Goal: Information Seeking & Learning: Learn about a topic

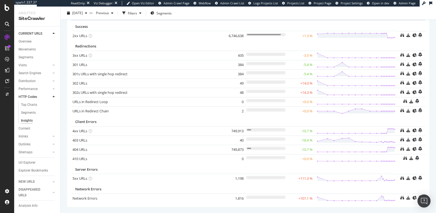
scroll to position [43, 0]
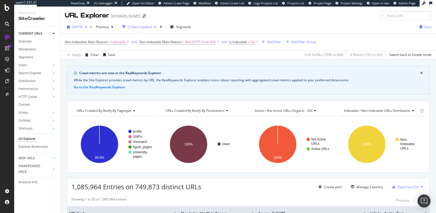
click at [76, 28] on span "[DATE]" at bounding box center [77, 27] width 11 height 5
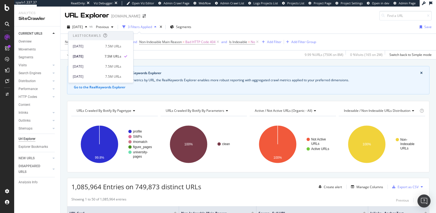
click at [181, 59] on div "Crawl metrics are now in the RealKeywords Explorer While the Site Explorer prov…" at bounding box center [249, 65] width 376 height 13
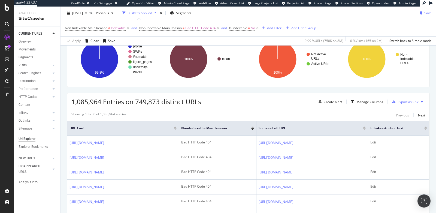
scroll to position [84, 0]
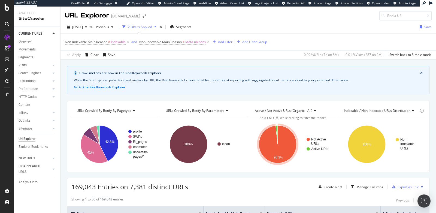
click at [134, 111] on icon at bounding box center [133, 110] width 4 height 3
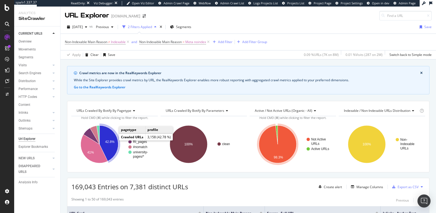
click at [109, 144] on icon "A chart." at bounding box center [109, 143] width 19 height 36
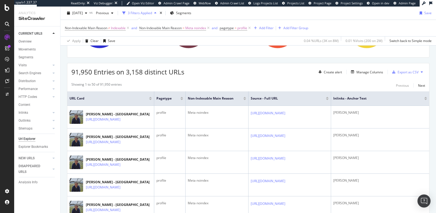
scroll to position [116, 0]
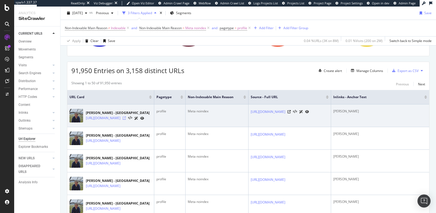
click at [126, 117] on icon at bounding box center [124, 117] width 3 height 3
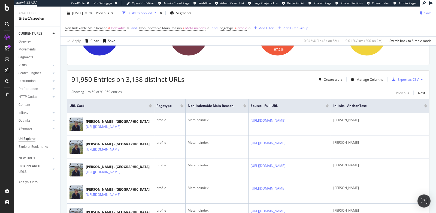
scroll to position [106, 0]
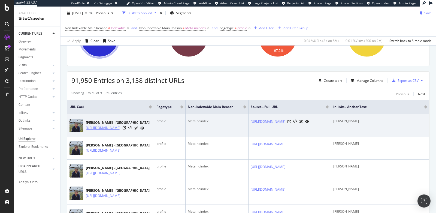
click at [121, 127] on link "[URL][DOMAIN_NAME]" at bounding box center [103, 127] width 35 height 5
click at [291, 123] on icon at bounding box center [289, 121] width 3 height 3
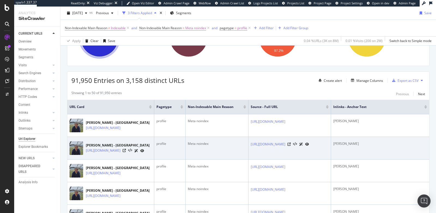
scroll to position [0, 86]
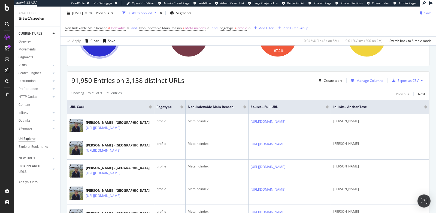
click at [363, 80] on div "Manage Columns" at bounding box center [370, 80] width 27 height 5
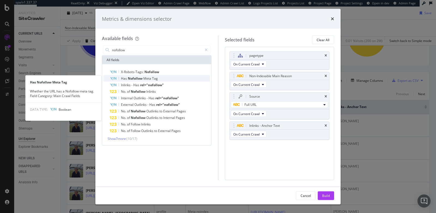
type input "nofollow"
click at [126, 78] on span "Has" at bounding box center [124, 78] width 7 height 5
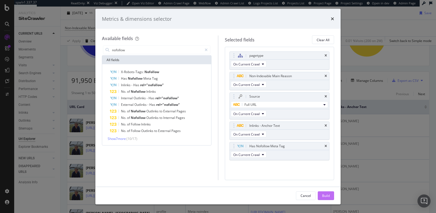
click at [325, 196] on div "Build" at bounding box center [326, 195] width 8 height 5
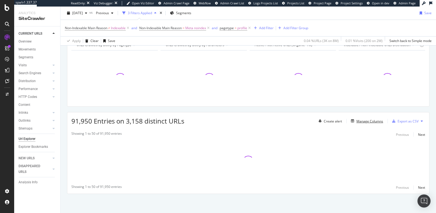
scroll to position [64, 0]
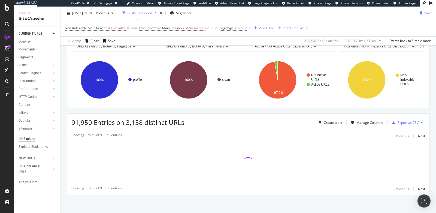
click at [354, 131] on div "Showing 1 to 50 of 91,950 entries Previous Next Showing 1 to 50 of 91,950 entri…" at bounding box center [248, 162] width 362 height 65
click at [358, 123] on div "Manage Columns" at bounding box center [370, 122] width 27 height 5
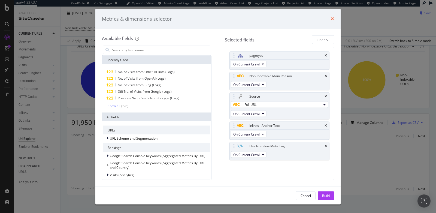
click at [332, 18] on icon "times" at bounding box center [332, 19] width 3 height 4
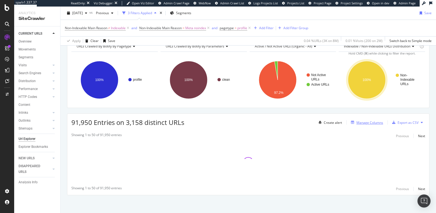
click at [368, 120] on div "Manage Columns" at bounding box center [370, 122] width 27 height 5
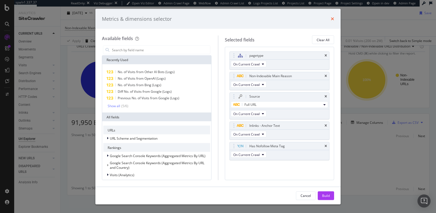
click at [333, 17] on icon "times" at bounding box center [332, 19] width 3 height 4
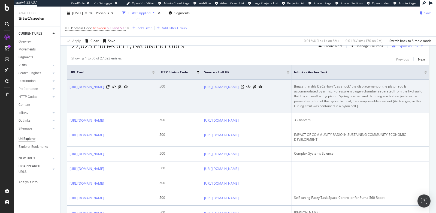
scroll to position [144, 0]
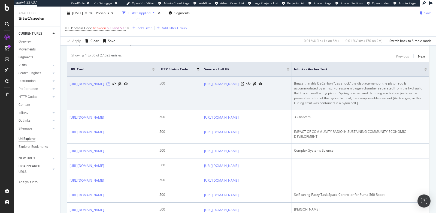
click at [110, 85] on icon at bounding box center [107, 83] width 3 height 3
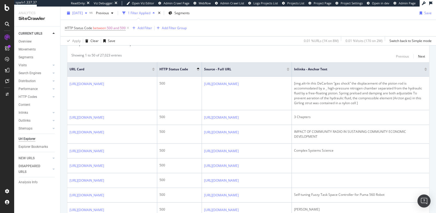
click at [83, 13] on span "[DATE]" at bounding box center [77, 13] width 11 height 5
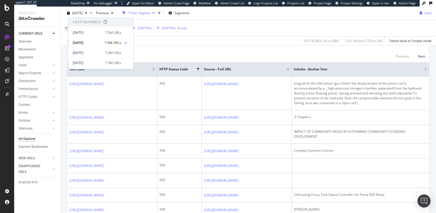
click at [171, 53] on div "Showing 1 to 50 of 27,023 entries Previous Next" at bounding box center [248, 56] width 362 height 7
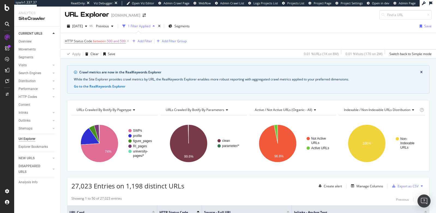
scroll to position [1, 0]
click at [328, 185] on div "Create alert" at bounding box center [333, 186] width 18 height 5
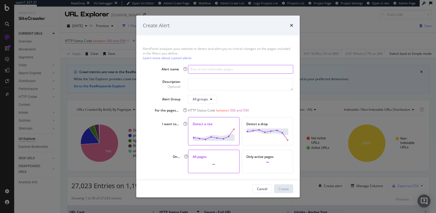
click at [232, 70] on input "modal" at bounding box center [240, 69] width 105 height 9
type input "Rise in 5xx Pages"
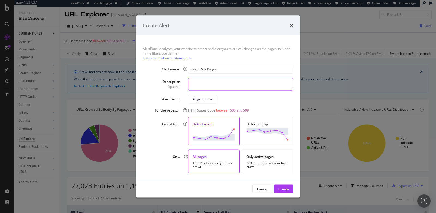
click at [210, 87] on textarea "modal" at bounding box center [240, 84] width 105 height 13
type textarea "from"
click at [206, 68] on input "Rise in 5xx Pages" at bounding box center [240, 69] width 105 height 9
type input "Rise in 500 Pages"
click at [208, 82] on textarea "from" at bounding box center [240, 84] width 105 height 13
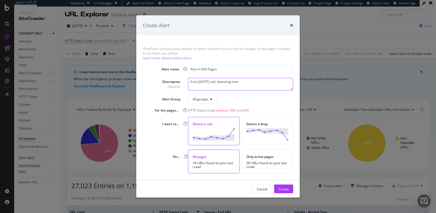
drag, startPoint x: 248, startPoint y: 83, endPoint x: 217, endPoint y: 82, distance: 30.8
click at [217, 82] on textarea "from Sept 22 call, detecting over" at bounding box center [240, 84] width 105 height 13
type textarea "from Sept 22 call"
click at [267, 158] on div "Only active pages" at bounding box center [268, 156] width 42 height 5
click at [286, 188] on div "Create" at bounding box center [284, 189] width 10 height 5
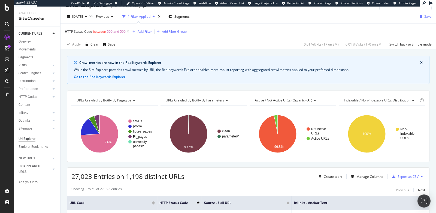
scroll to position [12, 0]
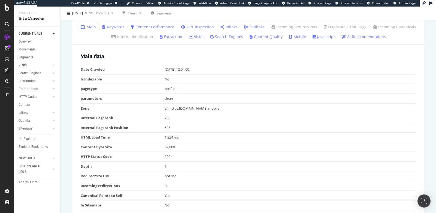
scroll to position [175, 0]
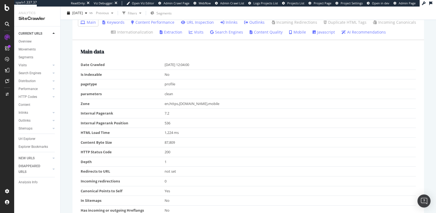
click at [171, 72] on td "No" at bounding box center [291, 75] width 252 height 10
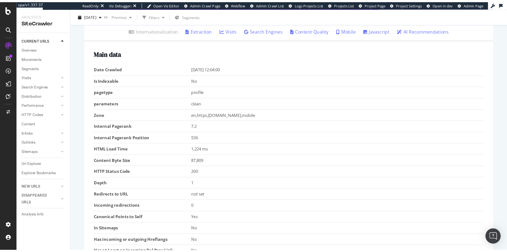
scroll to position [184, 0]
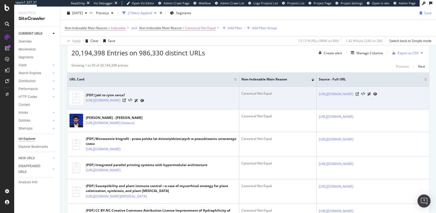
scroll to position [133, 0]
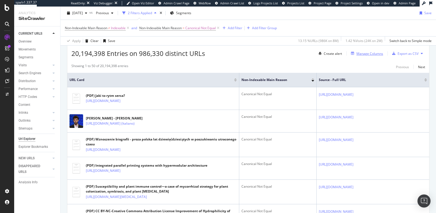
click at [363, 52] on div "Manage Columns" at bounding box center [370, 53] width 27 height 5
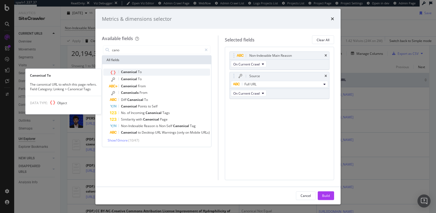
type input "cano"
click at [155, 70] on div "Canonical To" at bounding box center [160, 72] width 100 height 7
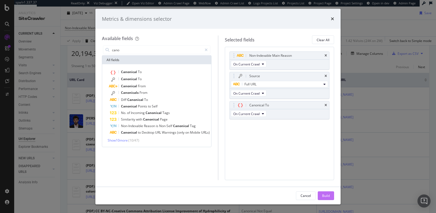
click at [323, 194] on div "Build" at bounding box center [326, 195] width 8 height 5
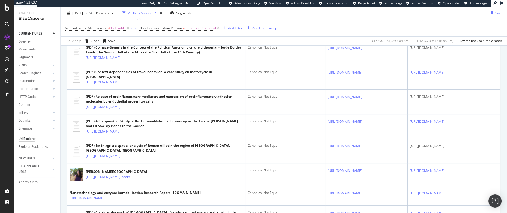
scroll to position [390, 0]
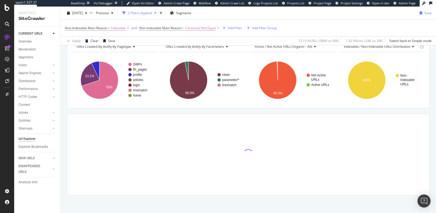
scroll to position [64, 0]
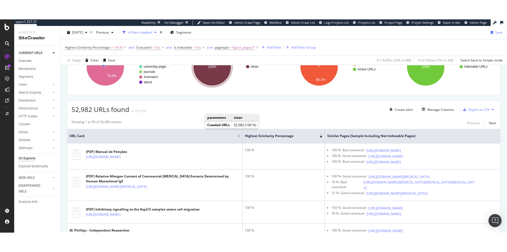
scroll to position [99, 0]
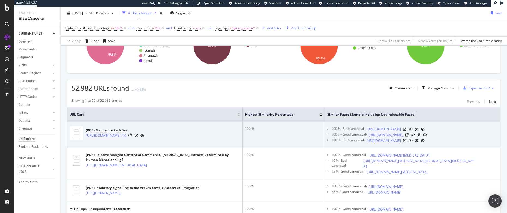
click at [126, 134] on icon at bounding box center [124, 135] width 3 height 3
click at [406, 130] on icon at bounding box center [404, 129] width 3 height 3
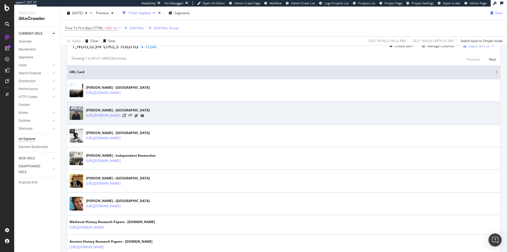
scroll to position [142, 0]
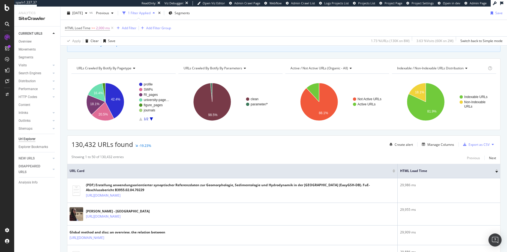
scroll to position [44, 0]
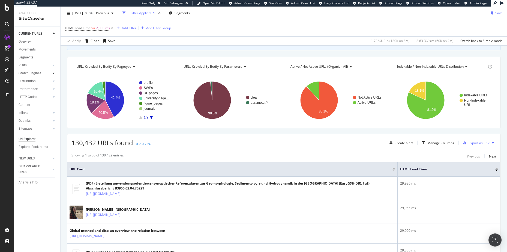
click at [54, 72] on icon at bounding box center [54, 72] width 2 height 3
click at [33, 104] on link "Insights" at bounding box center [38, 105] width 35 height 6
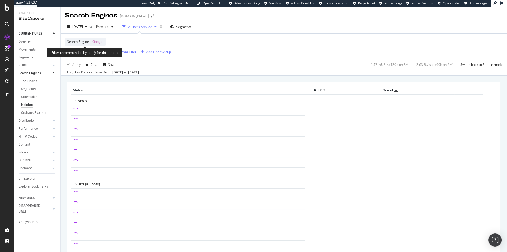
click at [96, 43] on span "Google" at bounding box center [97, 42] width 11 height 8
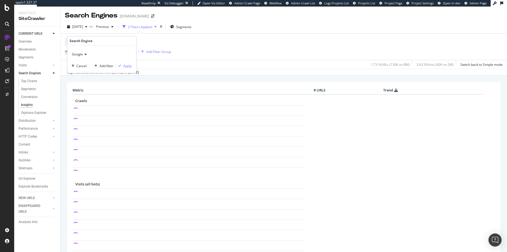
click at [78, 54] on span "Google" at bounding box center [77, 54] width 11 height 5
click at [81, 80] on span "OpenAI" at bounding box center [79, 79] width 11 height 5
click at [128, 65] on div "Apply" at bounding box center [127, 66] width 8 height 5
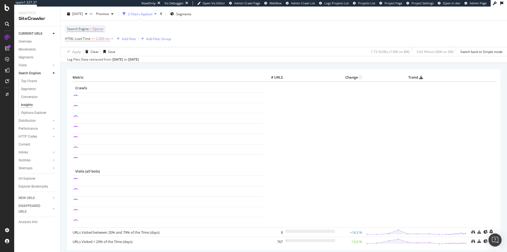
scroll to position [14, 0]
click at [53, 153] on icon at bounding box center [54, 152] width 2 height 3
click at [54, 152] on icon at bounding box center [54, 152] width 2 height 3
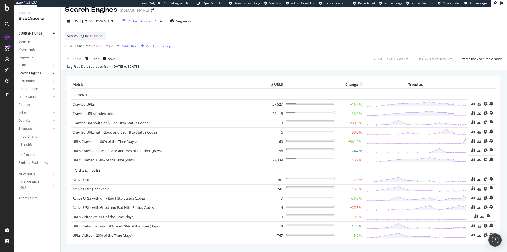
scroll to position [0, 0]
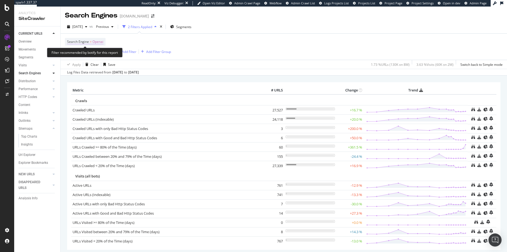
click at [101, 42] on span "Openai" at bounding box center [97, 42] width 11 height 8
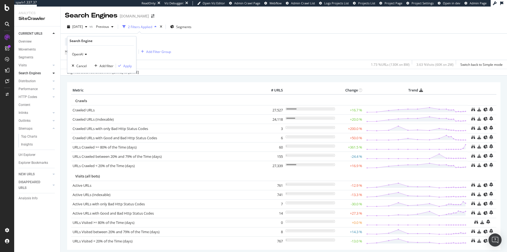
click at [85, 54] on icon at bounding box center [85, 54] width 4 height 3
click at [226, 79] on div "Metric # URLS Change Trend Crawls Crawled URLs × Close Chart - API Requests Lis…" at bounding box center [283, 173] width 433 height 191
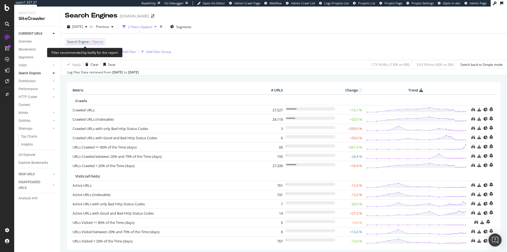
click at [100, 42] on span "Openai" at bounding box center [97, 42] width 11 height 8
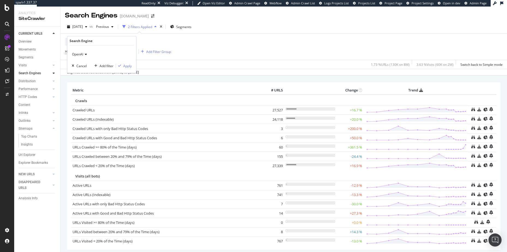
click at [81, 54] on span "OpenAI" at bounding box center [77, 54] width 11 height 5
click at [223, 40] on div "Search Engine = Openai HTML Load Time >= 2,000 ms Add Filter Add Filter Group" at bounding box center [284, 47] width 438 height 26
click at [26, 144] on div "Insights" at bounding box center [27, 145] width 12 height 6
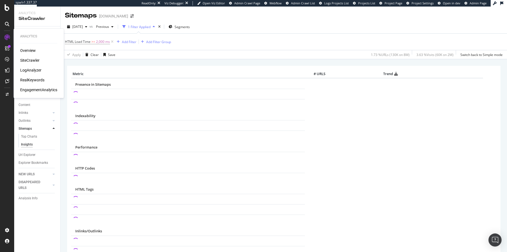
click at [30, 71] on div "LogAnalyzer" at bounding box center [30, 69] width 21 height 5
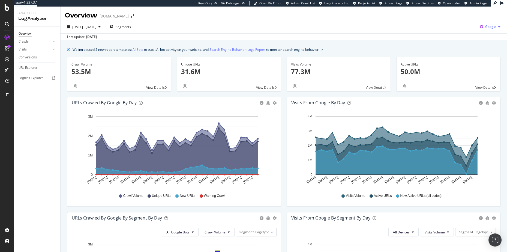
click at [436, 28] on span "Google" at bounding box center [490, 26] width 11 height 5
click at [436, 32] on span "OpenAI" at bounding box center [459, 32] width 20 height 5
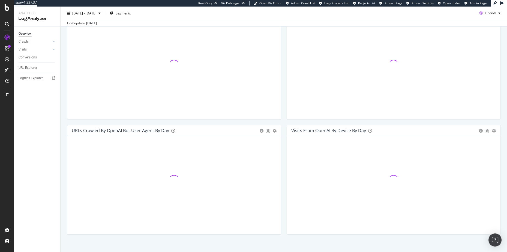
scroll to position [208, 0]
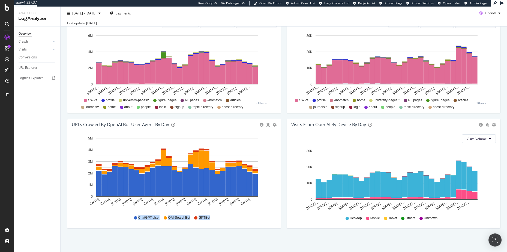
drag, startPoint x: 122, startPoint y: 217, endPoint x: 225, endPoint y: 218, distance: 102.5
click at [225, 213] on div "ChatGPT-User OAI-SearchBot GPTBot" at bounding box center [173, 217] width 199 height 12
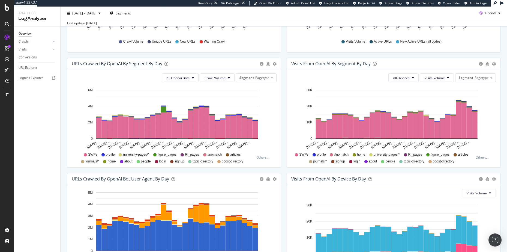
scroll to position [0, 0]
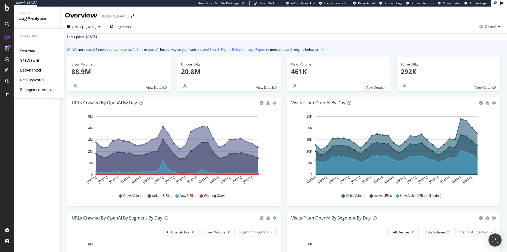
click at [36, 79] on div "RealKeywords" at bounding box center [32, 79] width 24 height 5
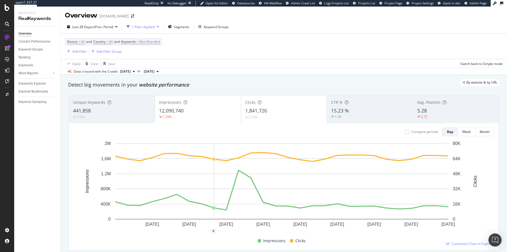
scroll to position [1, 0]
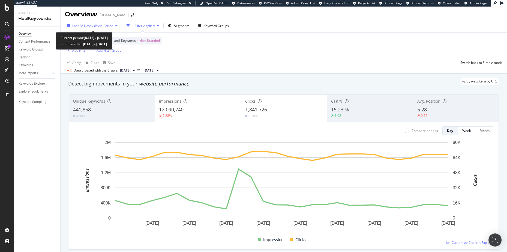
click at [88, 25] on span "Last 28 Days" at bounding box center [81, 25] width 19 height 5
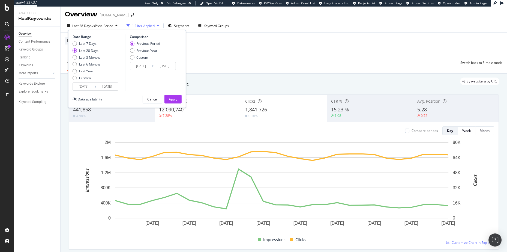
click at [233, 86] on div "Detect big movements in your website performance" at bounding box center [283, 83] width 431 height 7
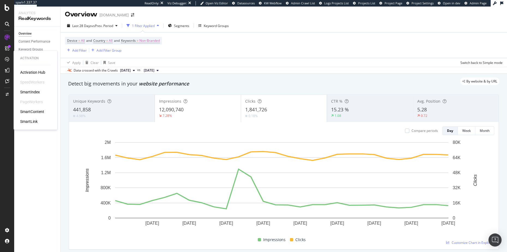
click at [31, 92] on div "SmartIndex" at bounding box center [30, 91] width 20 height 5
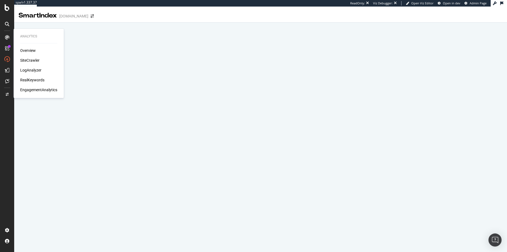
click at [25, 59] on div "SiteCrawler" at bounding box center [29, 60] width 19 height 5
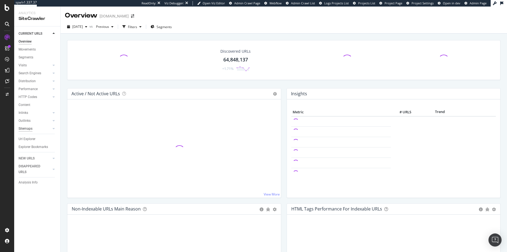
click at [28, 127] on div "Sitemaps" at bounding box center [26, 129] width 14 height 6
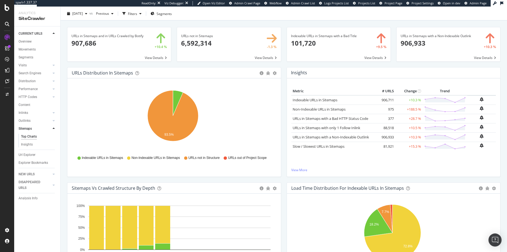
scroll to position [12, 0]
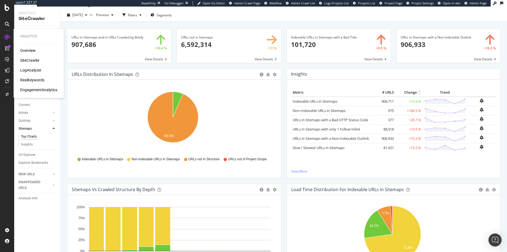
click at [32, 80] on div "RealKeywords" at bounding box center [32, 79] width 24 height 5
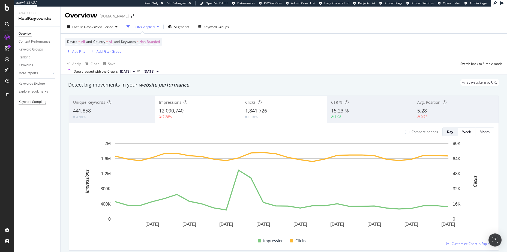
click at [32, 102] on div "Keyword Sampling" at bounding box center [33, 102] width 28 height 6
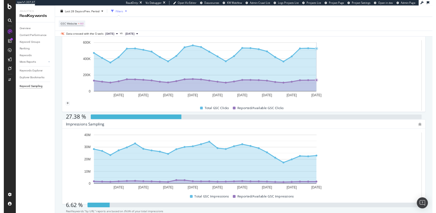
scroll to position [38, 0]
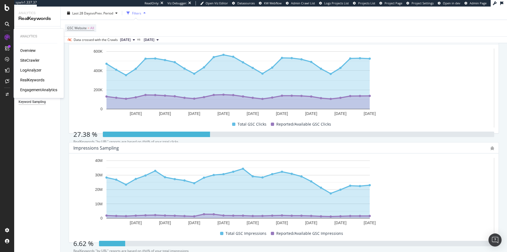
click at [29, 80] on div "RealKeywords" at bounding box center [32, 79] width 24 height 5
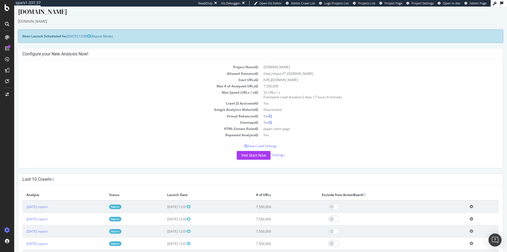
scroll to position [9, 0]
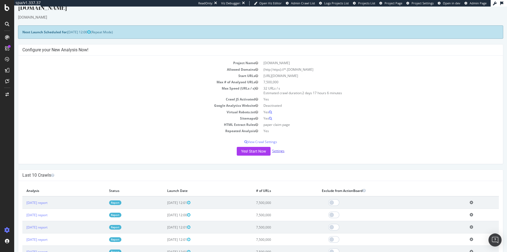
click at [276, 150] on link "Settings" at bounding box center [278, 150] width 12 height 5
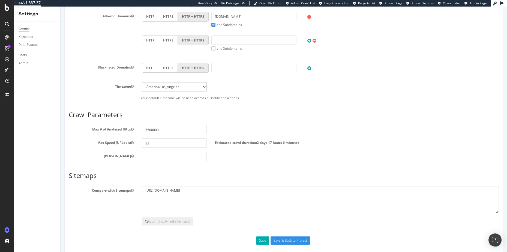
scroll to position [199, 0]
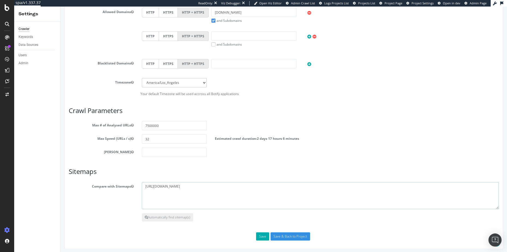
drag, startPoint x: 218, startPoint y: 186, endPoint x: 137, endPoint y: 182, distance: 81.4
click at [138, 182] on div "https://www.academia.edu/sitemapindex-us-swp.xml" at bounding box center [320, 195] width 365 height 27
